Goal: Check status: Check status

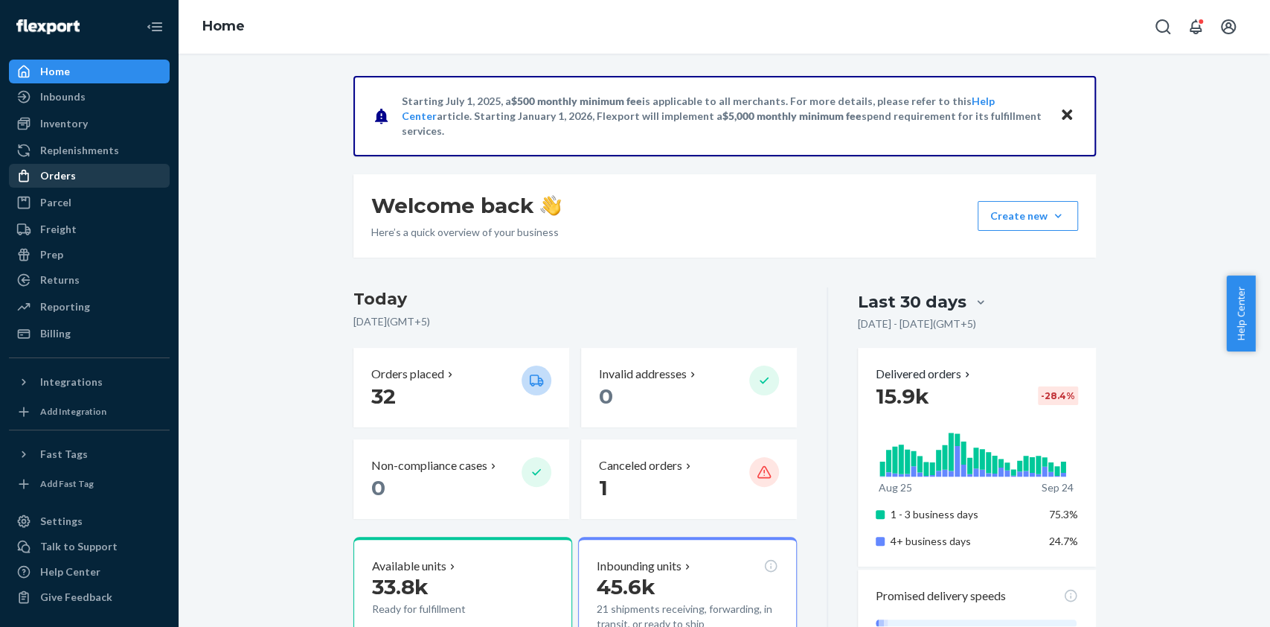
click at [89, 179] on div "Orders" at bounding box center [89, 175] width 158 height 21
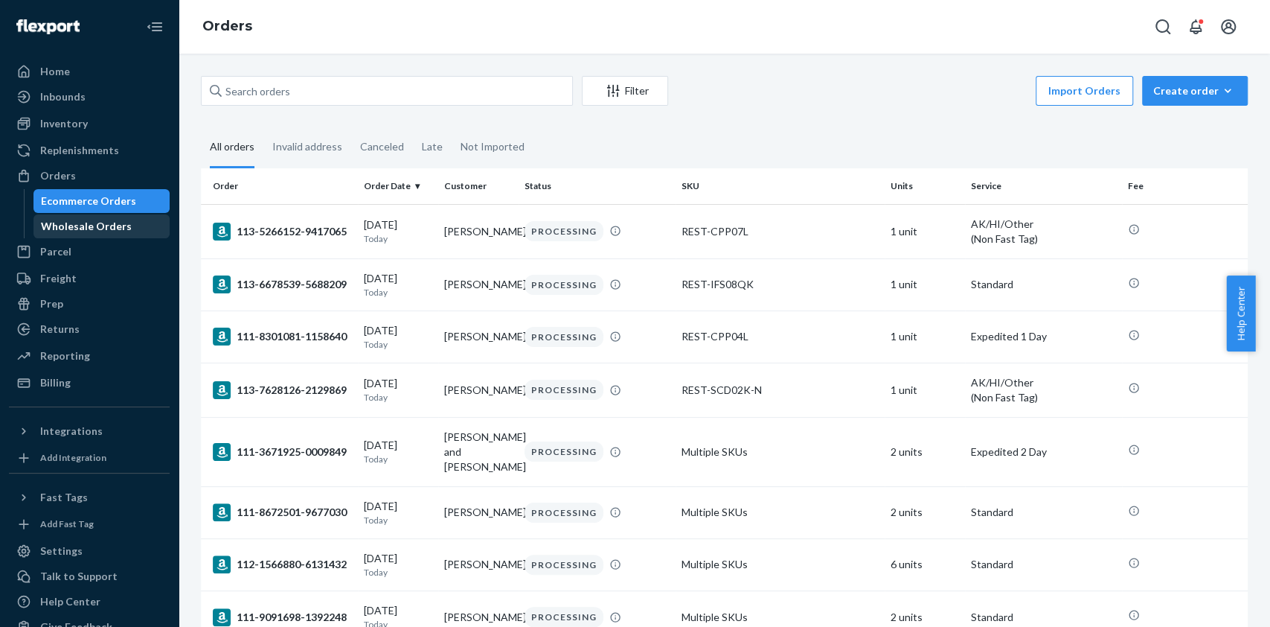
click at [110, 220] on div "Wholesale Orders" at bounding box center [86, 226] width 91 height 15
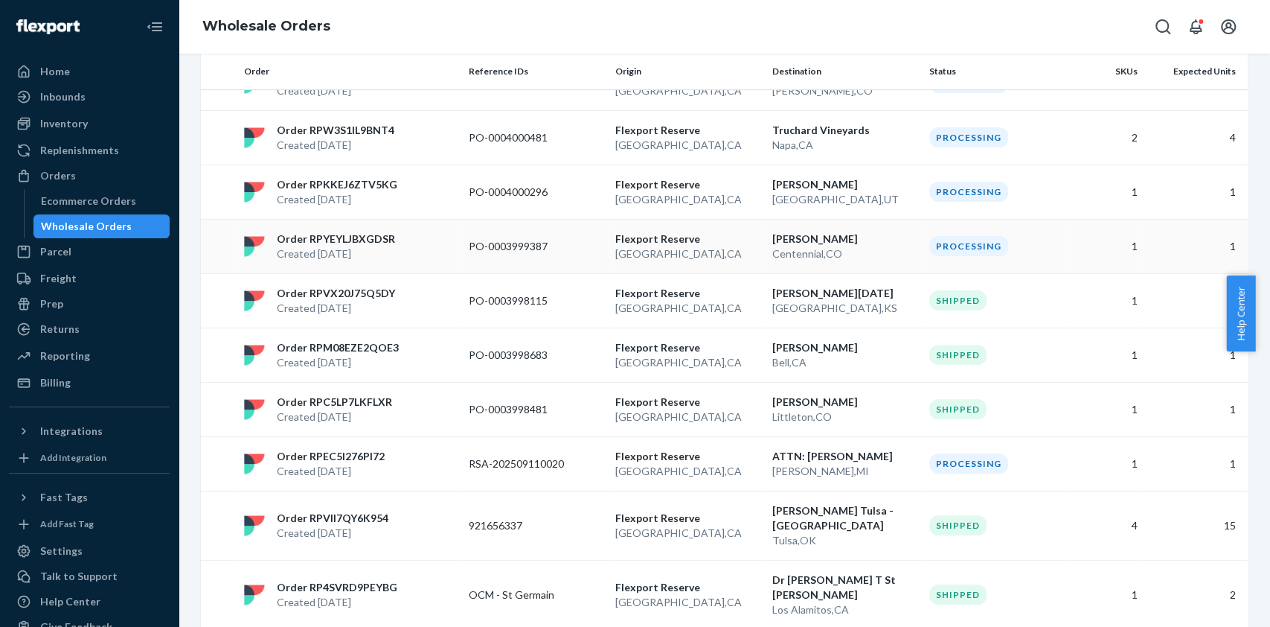
scroll to position [194, 0]
click at [518, 464] on p "RSA-202509110020" at bounding box center [528, 462] width 119 height 15
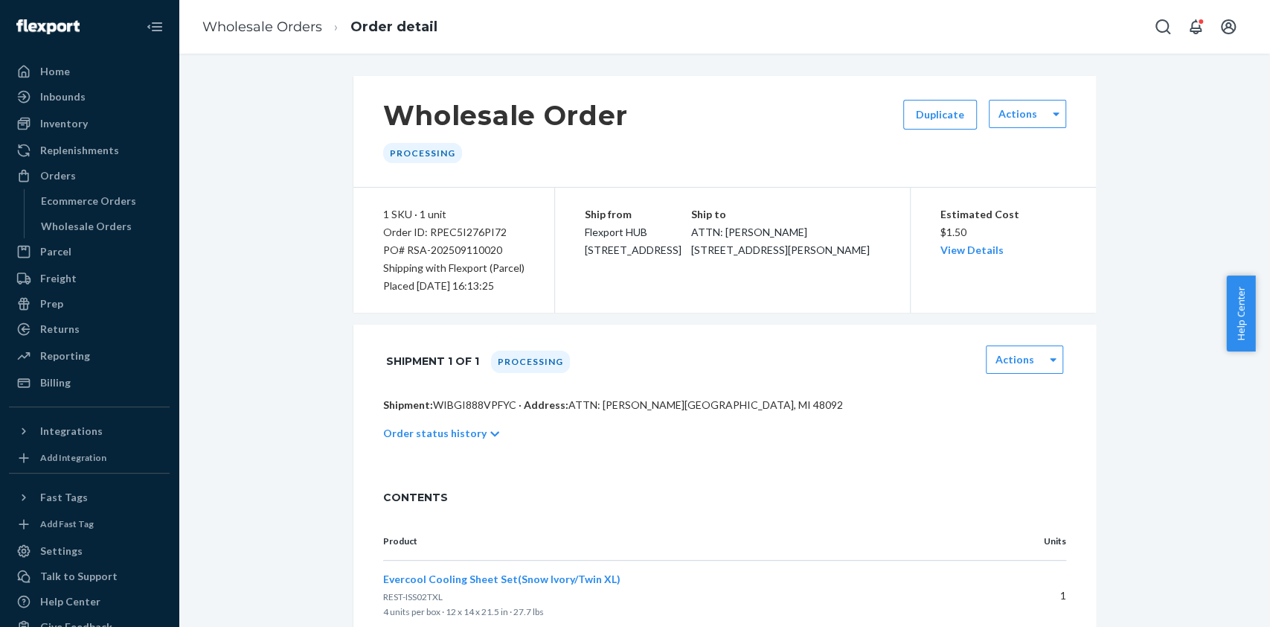
scroll to position [166, 0]
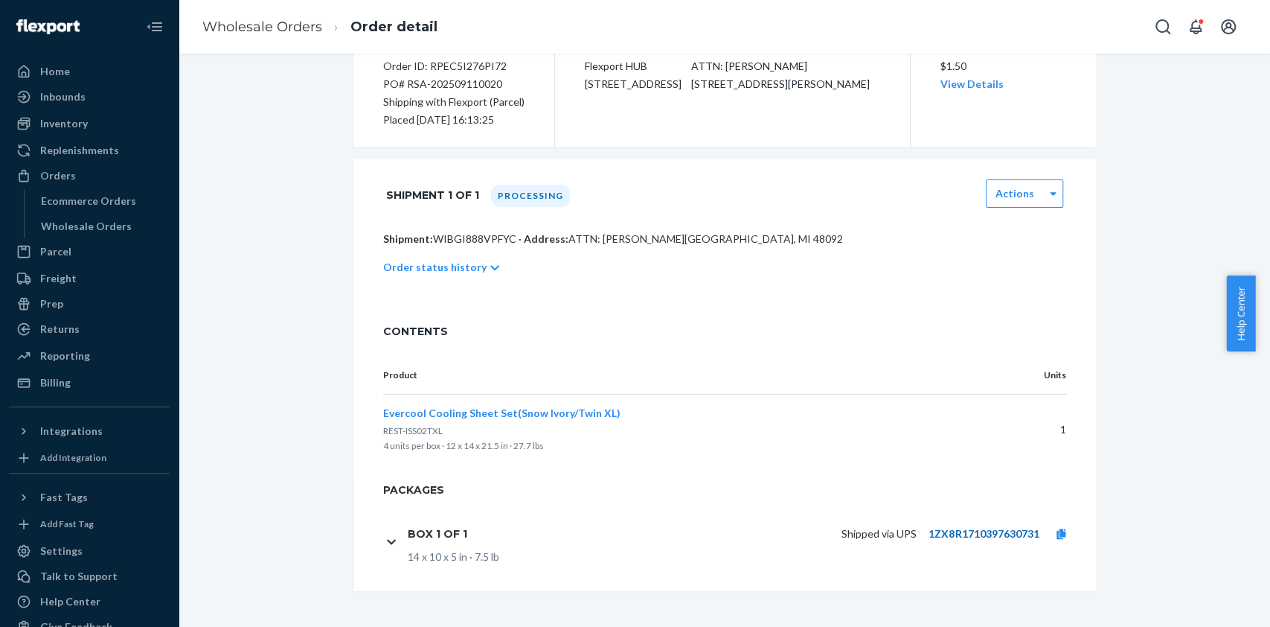
click at [999, 532] on link "1ZX8R1710397630731" at bounding box center [984, 533] width 110 height 13
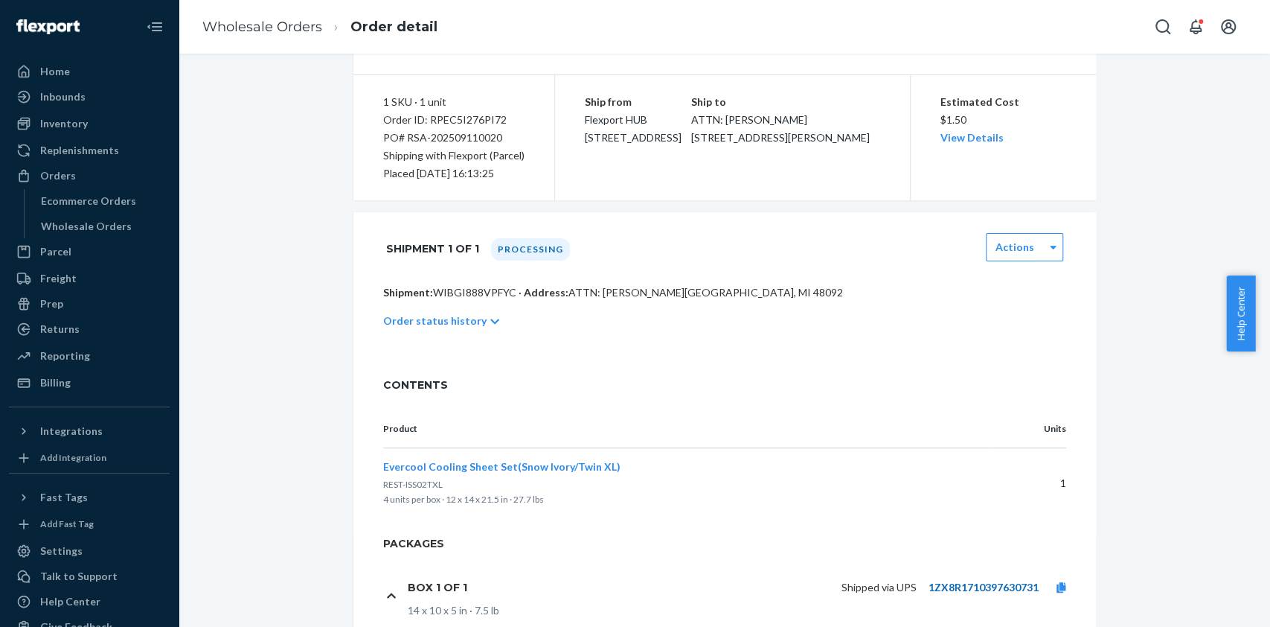
scroll to position [113, 0]
click at [469, 316] on p "Order status history" at bounding box center [434, 320] width 103 height 15
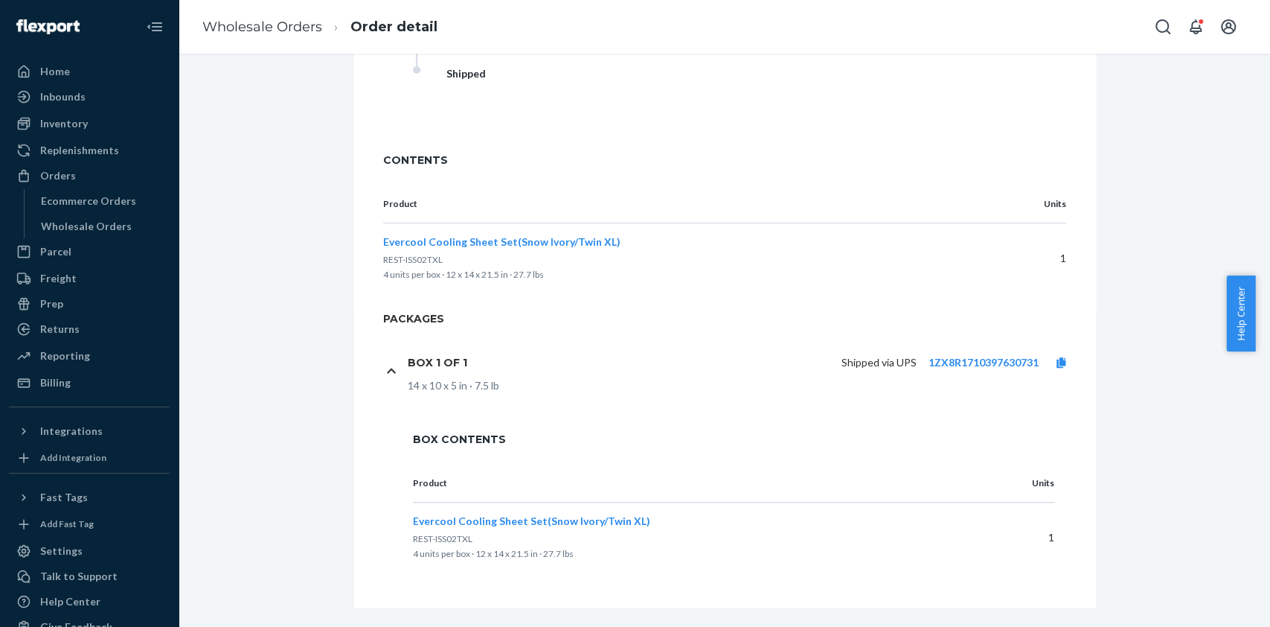
scroll to position [538, 0]
click at [1060, 343] on div "Box 1 of 1 Shipped via UPS 1ZX8R1710397630731 14 x 10 x 5 in · 7.5 lb" at bounding box center [733, 371] width 701 height 76
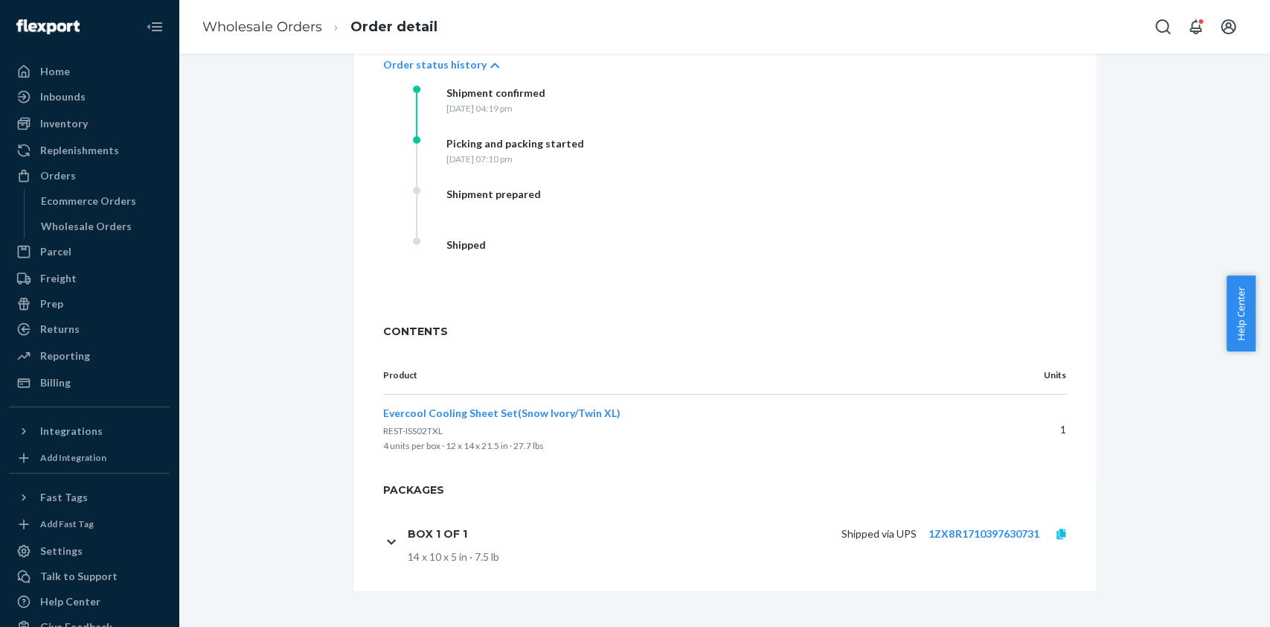
click at [1059, 528] on link at bounding box center [1061, 533] width 45 height 15
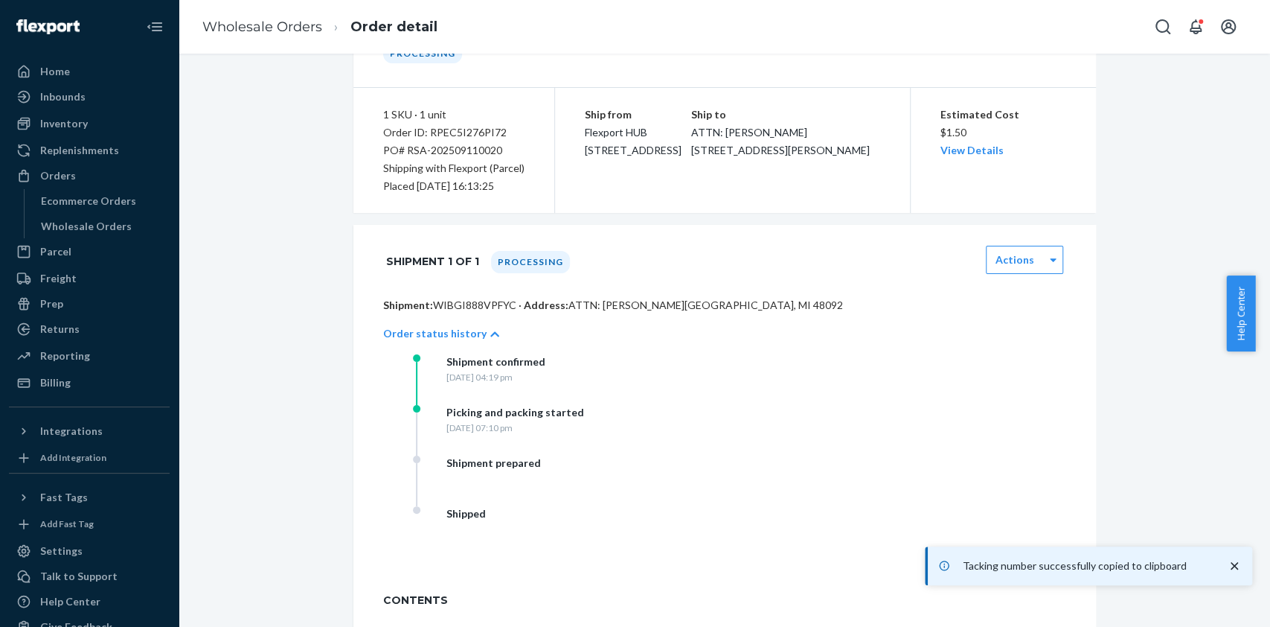
scroll to position [0, 0]
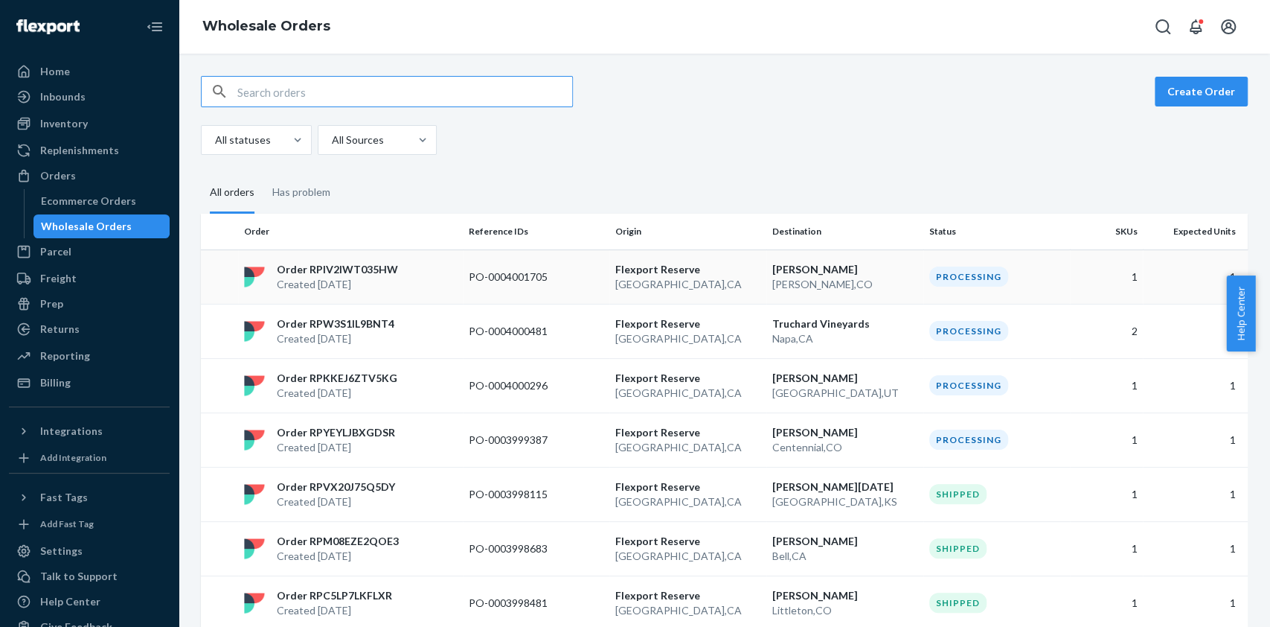
click at [531, 271] on p "PO-0004001705" at bounding box center [528, 276] width 119 height 15
